Goal: Navigation & Orientation: Find specific page/section

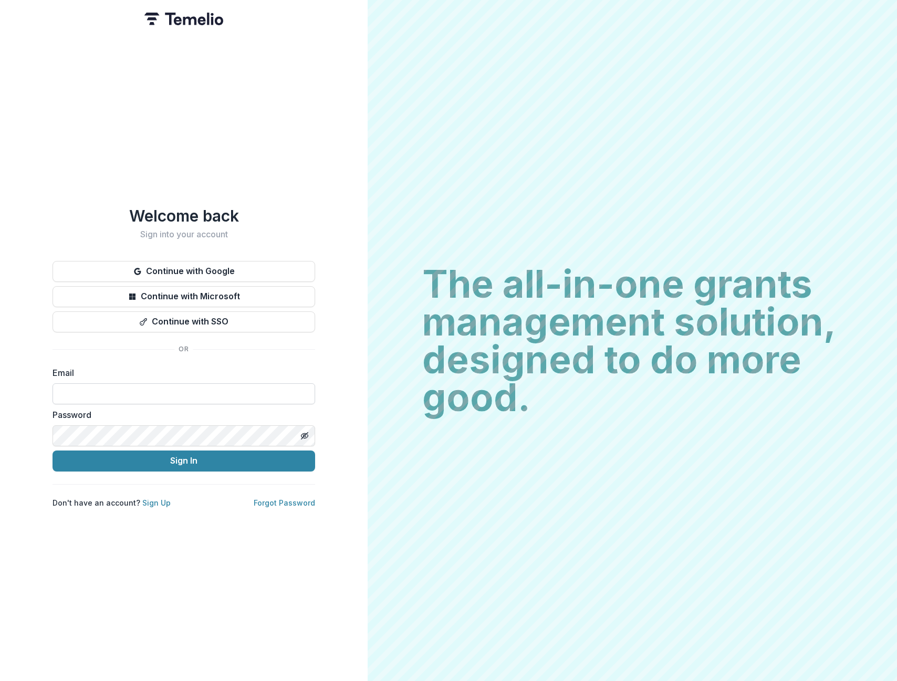
click at [183, 385] on input at bounding box center [184, 393] width 263 height 21
type input "**********"
click at [306, 433] on icon "Toggle password visibility" at bounding box center [304, 436] width 8 height 8
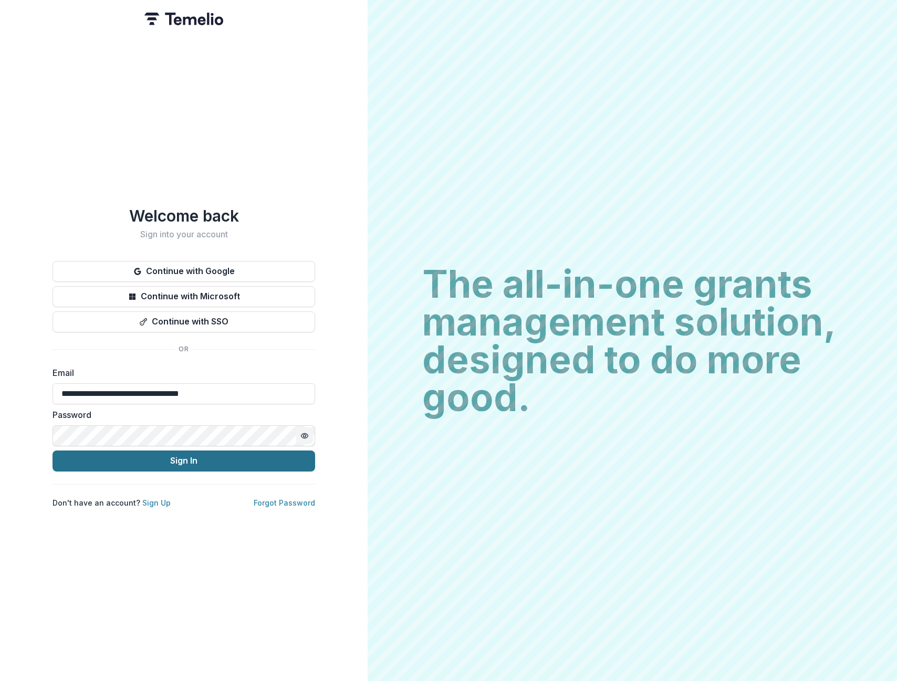
click at [273, 451] on button "Sign In" at bounding box center [184, 461] width 263 height 21
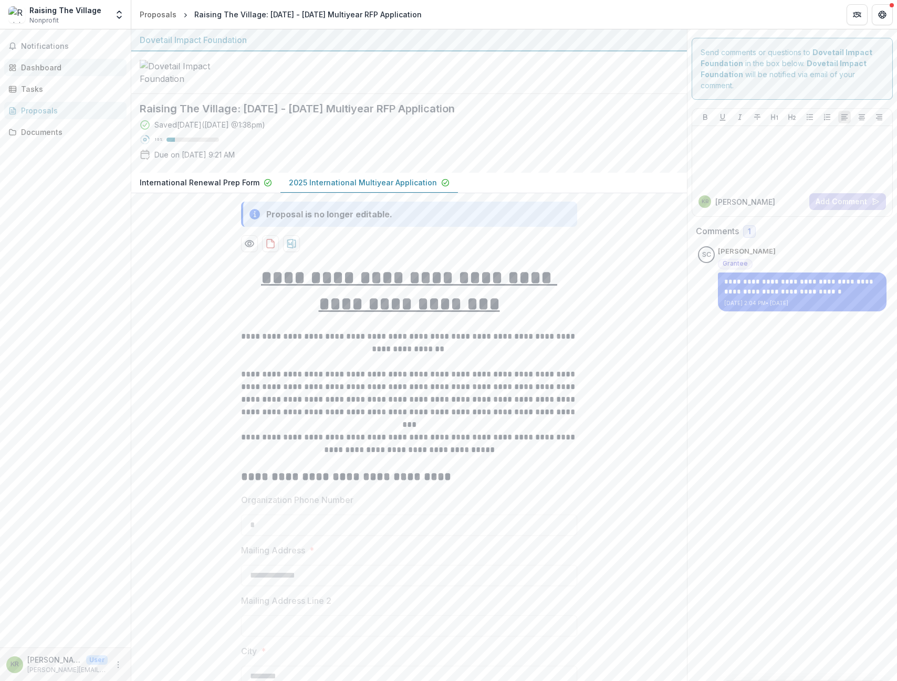
click at [49, 66] on div "Dashboard" at bounding box center [69, 67] width 97 height 11
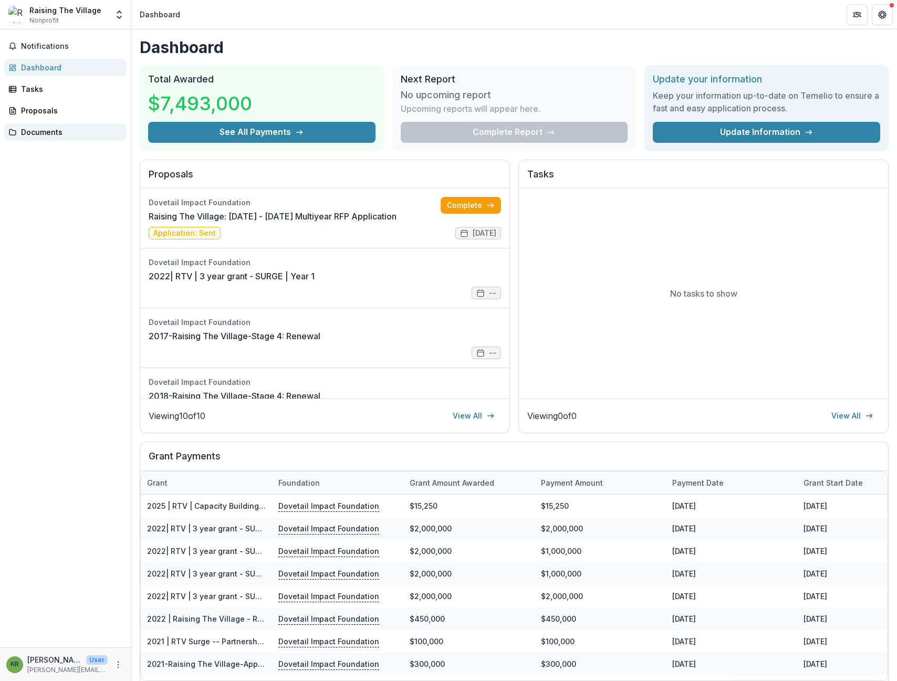
click at [69, 136] on div "Documents" at bounding box center [69, 132] width 97 height 11
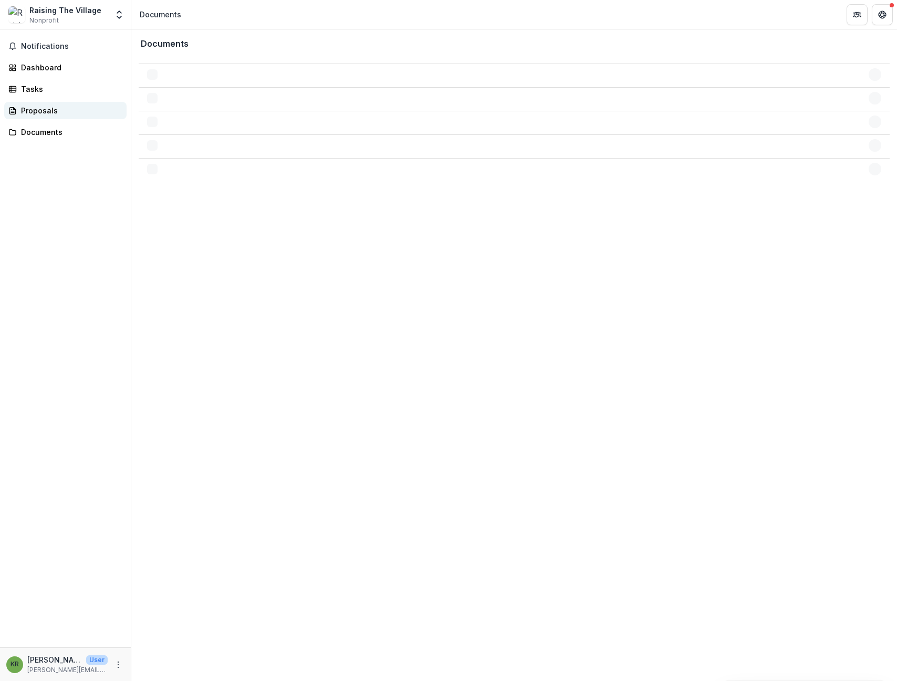
click at [61, 109] on div "Proposals" at bounding box center [69, 110] width 97 height 11
